Goal: Navigation & Orientation: Understand site structure

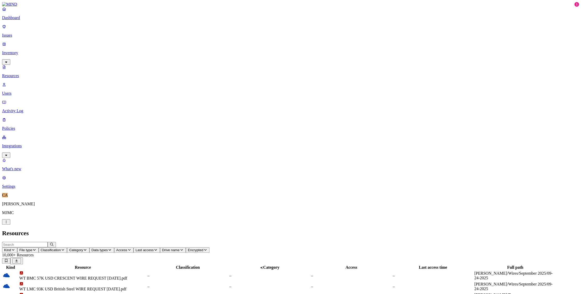
scroll to position [65, 0]
click at [19, 20] on p "Dashboard" at bounding box center [290, 17] width 576 height 5
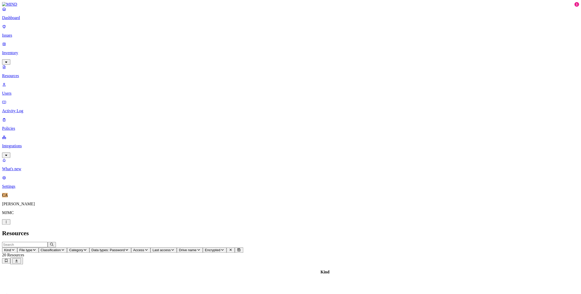
click at [387, 229] on h2 "Resources" at bounding box center [290, 232] width 576 height 7
click at [125, 248] on span "Data types: Password" at bounding box center [107, 250] width 33 height 4
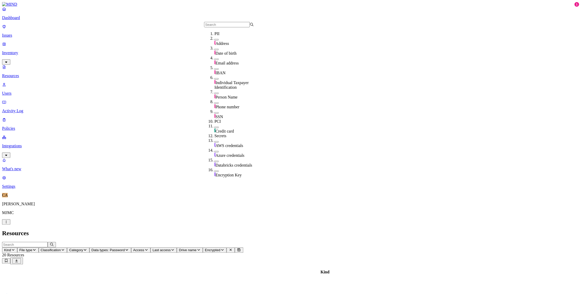
click at [25, 20] on link "Dashboard" at bounding box center [290, 13] width 576 height 13
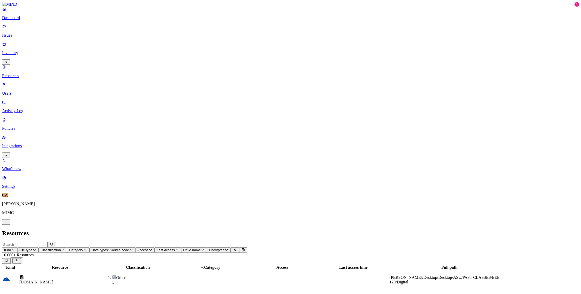
drag, startPoint x: 395, startPoint y: 136, endPoint x: 523, endPoint y: 129, distance: 128.1
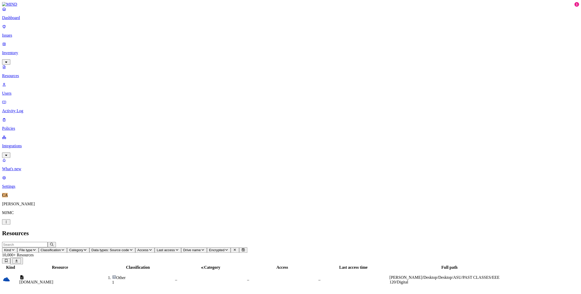
click at [34, 252] on span "10,000+ Resources" at bounding box center [18, 254] width 32 height 4
click at [101, 264] on th "Resource" at bounding box center [60, 266] width 82 height 5
click at [101, 270] on td "[DOMAIN_NAME]" at bounding box center [60, 279] width 82 height 19
click at [23, 108] on p "Activity Log" at bounding box center [290, 110] width 576 height 5
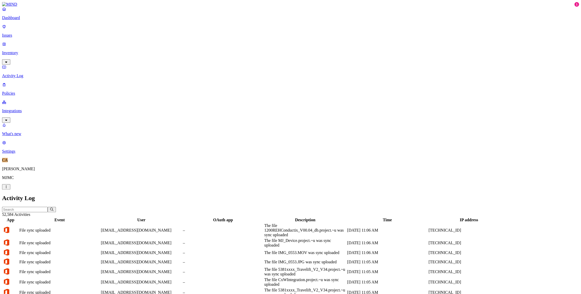
click at [29, 82] on link "Policies" at bounding box center [290, 88] width 576 height 13
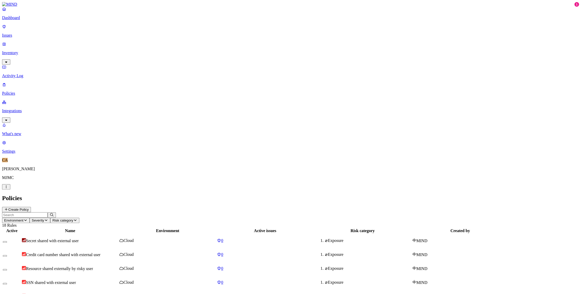
click at [36, 100] on link "Integrations" at bounding box center [290, 111] width 576 height 22
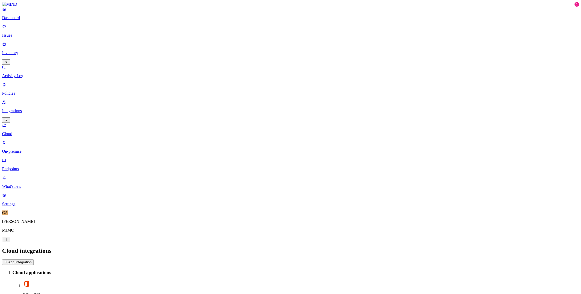
click at [24, 42] on link "Inventory" at bounding box center [290, 53] width 576 height 22
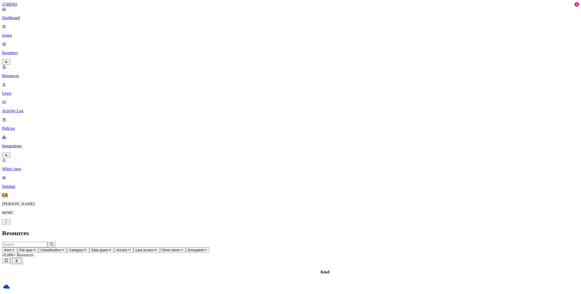
click at [27, 20] on p "Dashboard" at bounding box center [290, 17] width 576 height 5
